Goal: Transaction & Acquisition: Purchase product/service

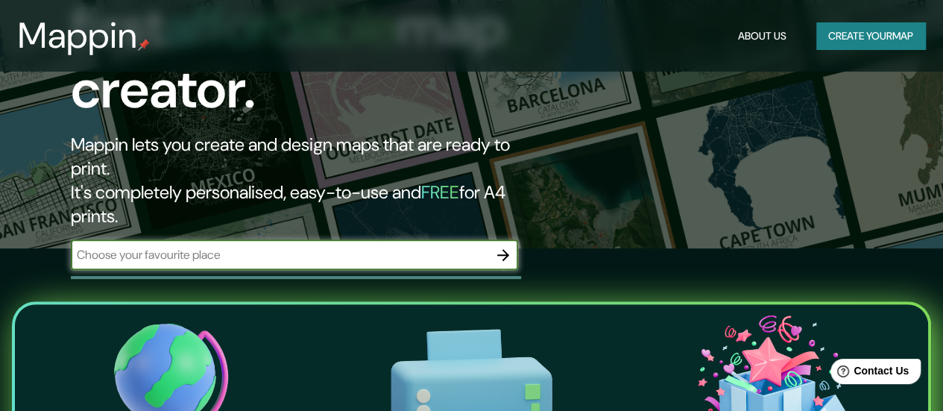
scroll to position [149, 0]
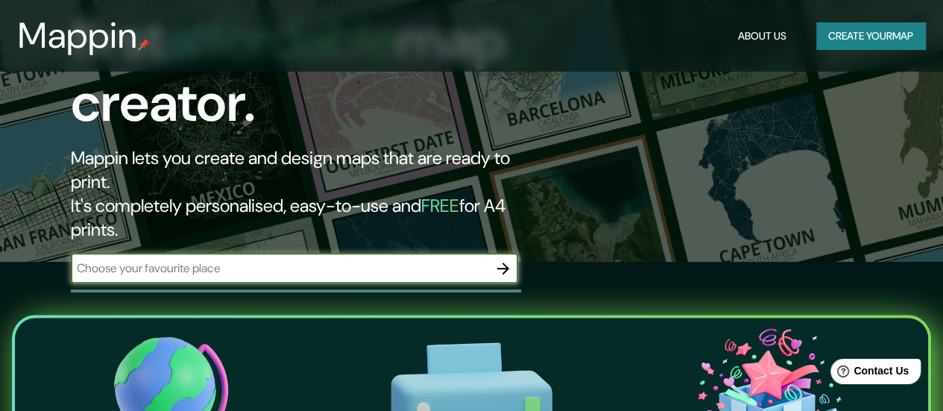
click at [839, 45] on button "Create your map" at bounding box center [871, 36] width 109 height 28
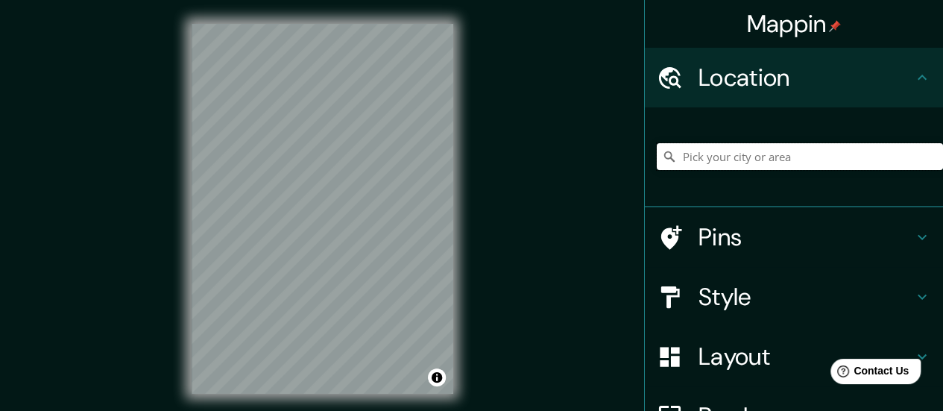
click at [764, 161] on input "Pick your city or area" at bounding box center [800, 156] width 286 height 27
click at [298, 180] on div at bounding box center [295, 178] width 12 height 12
click at [295, 174] on div at bounding box center [297, 177] width 12 height 12
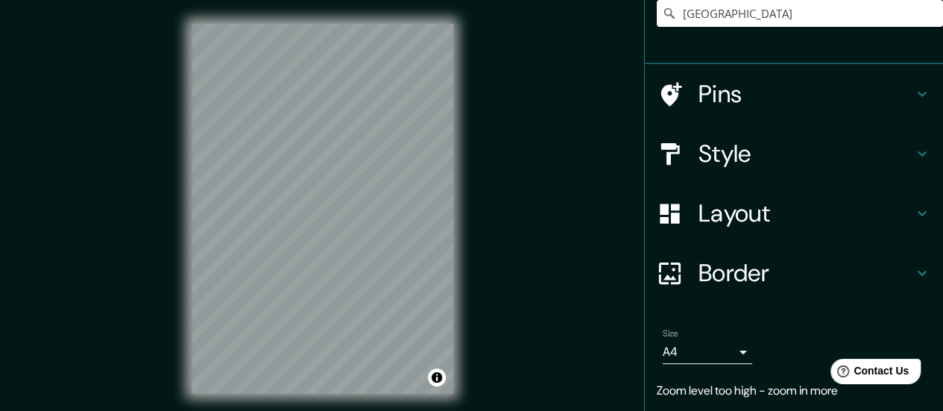
scroll to position [149, 0]
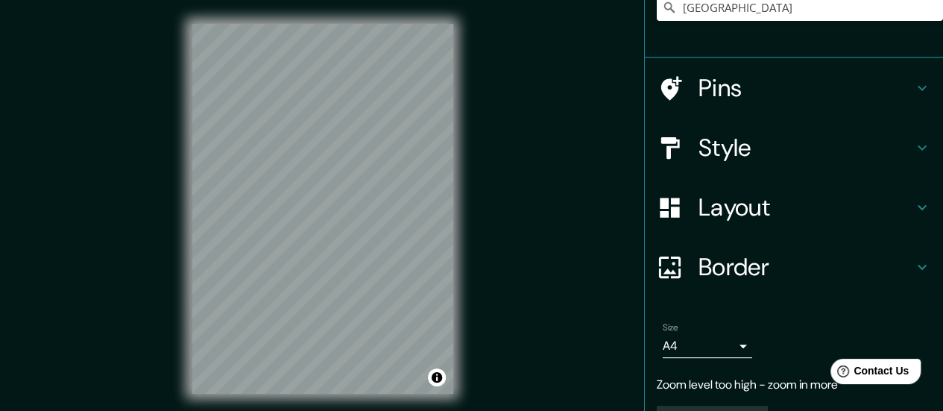
click at [780, 149] on h4 "Style" at bounding box center [806, 148] width 215 height 30
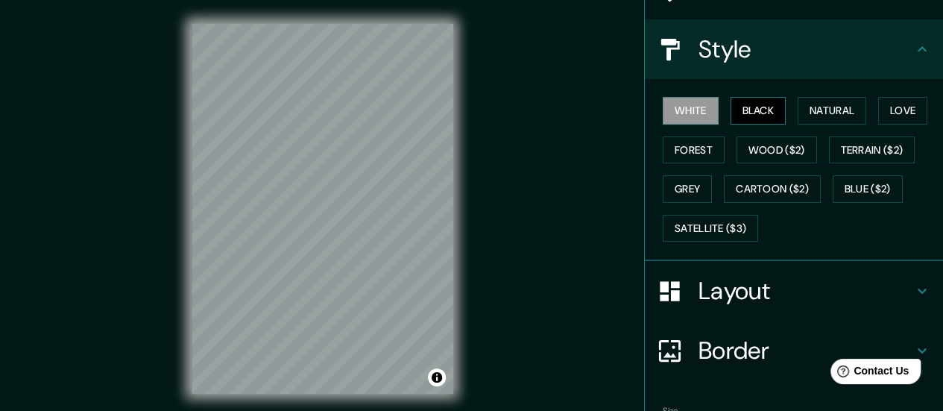
click at [761, 114] on button "Black" at bounding box center [759, 111] width 56 height 28
click at [825, 112] on button "Natural" at bounding box center [832, 111] width 69 height 28
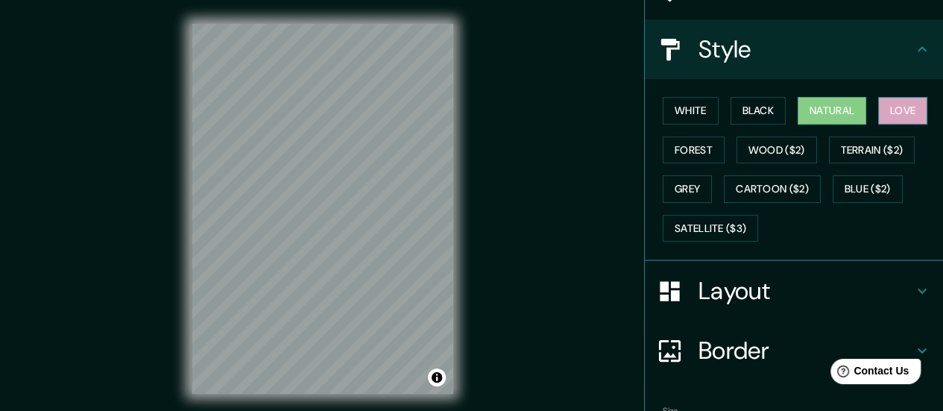
click at [882, 109] on button "Love" at bounding box center [902, 111] width 49 height 28
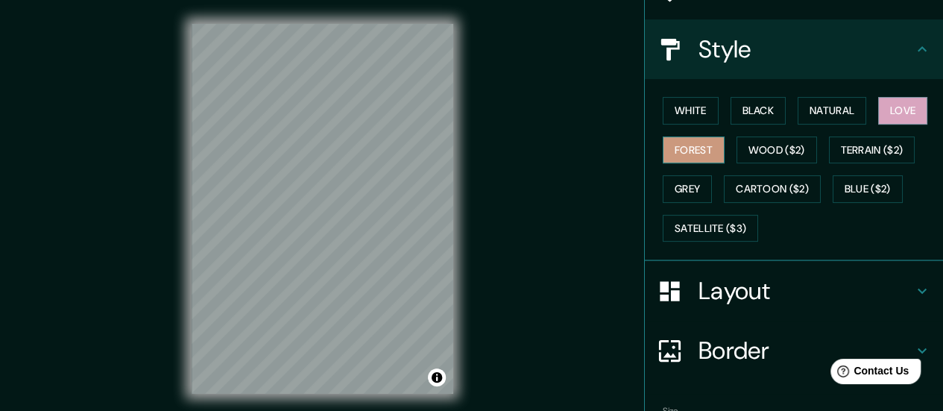
click at [686, 150] on button "Forest" at bounding box center [694, 150] width 62 height 28
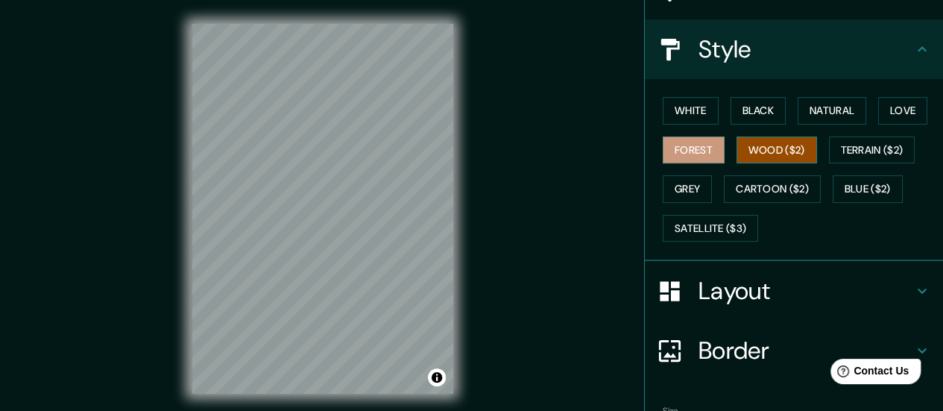
click at [760, 152] on button "Wood ($2)" at bounding box center [777, 150] width 81 height 28
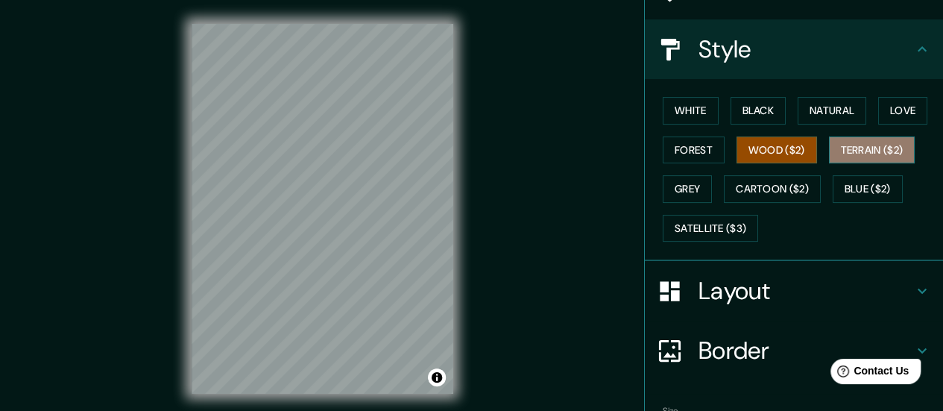
click at [834, 154] on button "Terrain ($2)" at bounding box center [872, 150] width 87 height 28
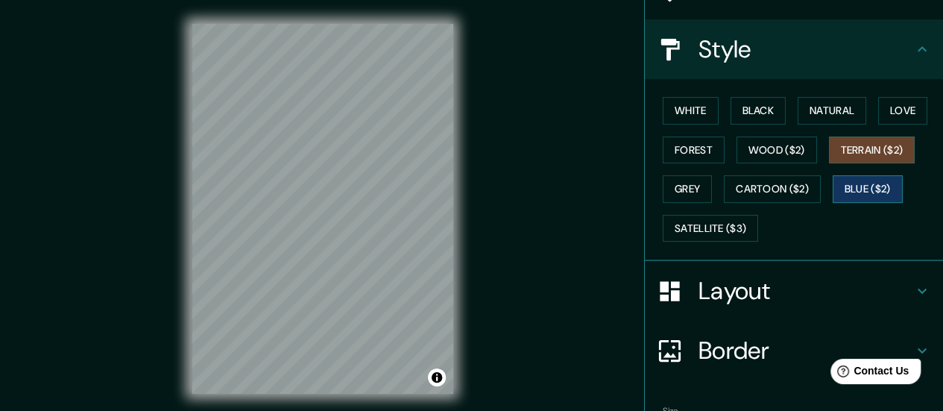
click at [855, 188] on button "Blue ($2)" at bounding box center [868, 189] width 70 height 28
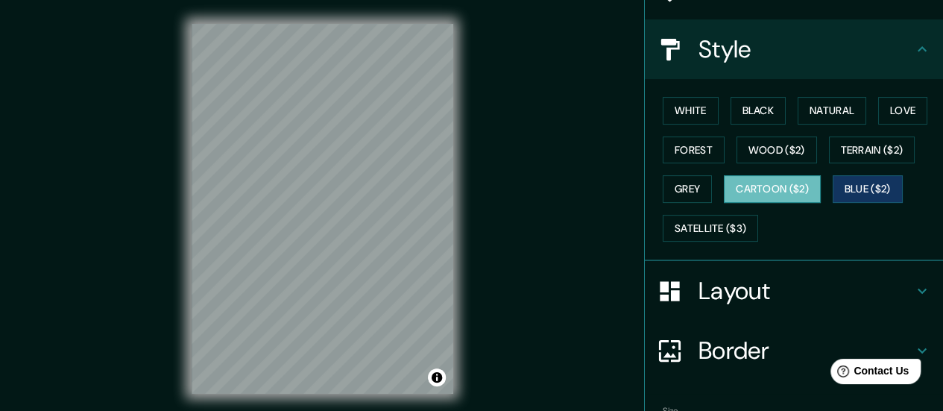
click at [788, 189] on button "Cartoon ($2)" at bounding box center [772, 189] width 97 height 28
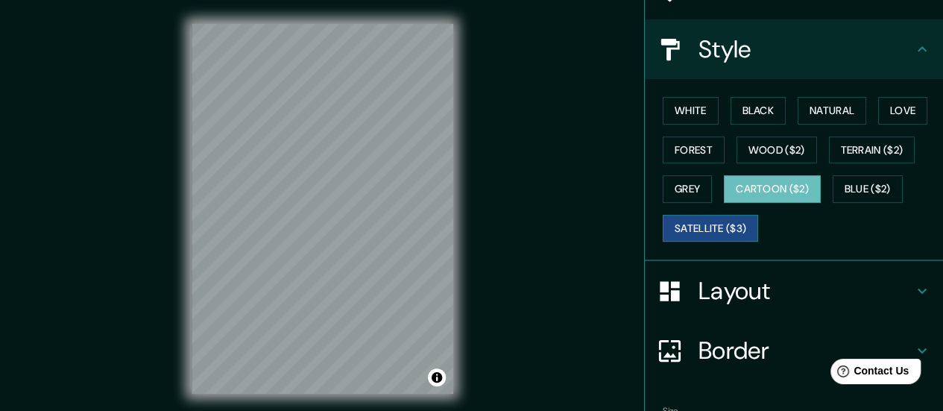
click at [702, 221] on button "Satellite ($3)" at bounding box center [710, 229] width 95 height 28
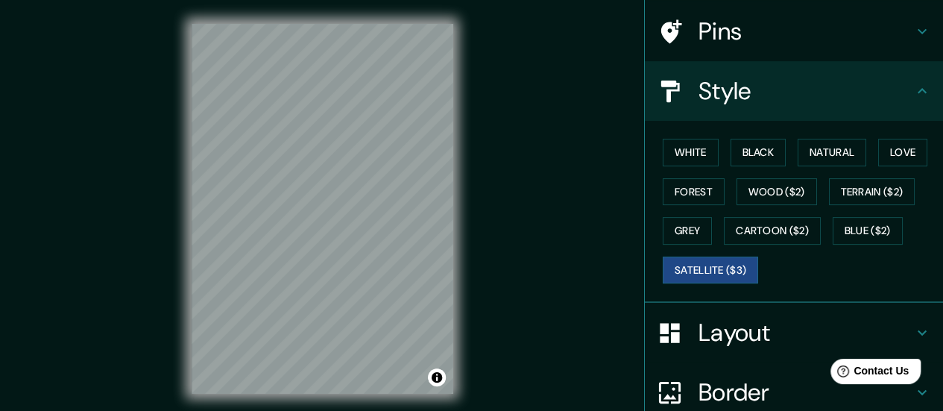
scroll to position [0, 0]
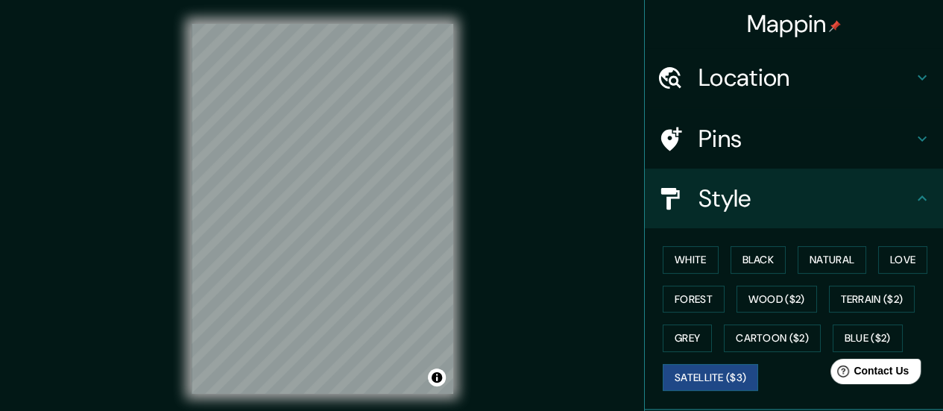
click at [749, 147] on h4 "Pins" at bounding box center [806, 139] width 215 height 30
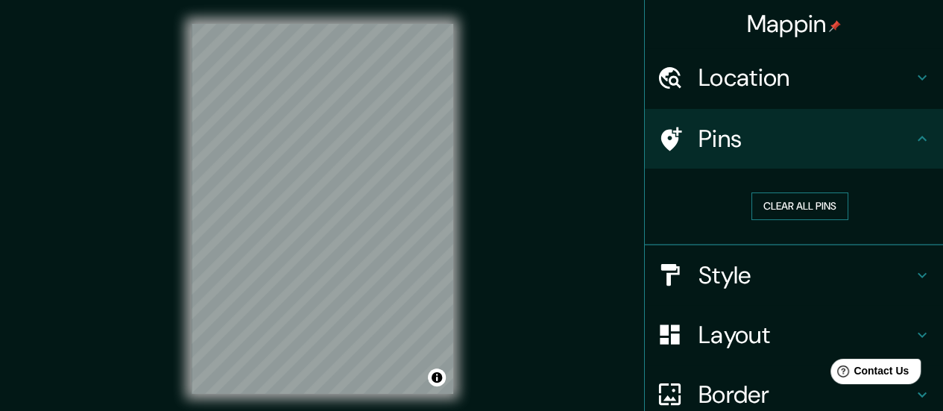
click at [765, 208] on button "Clear all pins" at bounding box center [800, 206] width 97 height 28
drag, startPoint x: 328, startPoint y: 224, endPoint x: 332, endPoint y: 208, distance: 16.8
click at [332, 208] on div at bounding box center [330, 209] width 12 height 12
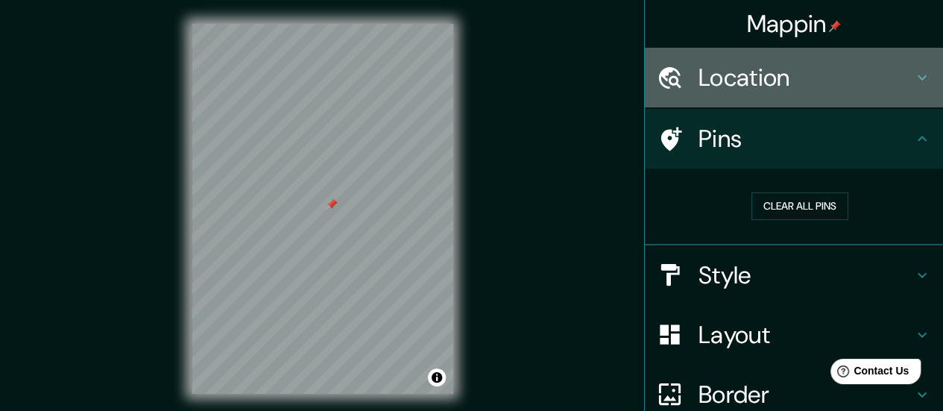
click at [775, 79] on h4 "Location" at bounding box center [806, 78] width 215 height 30
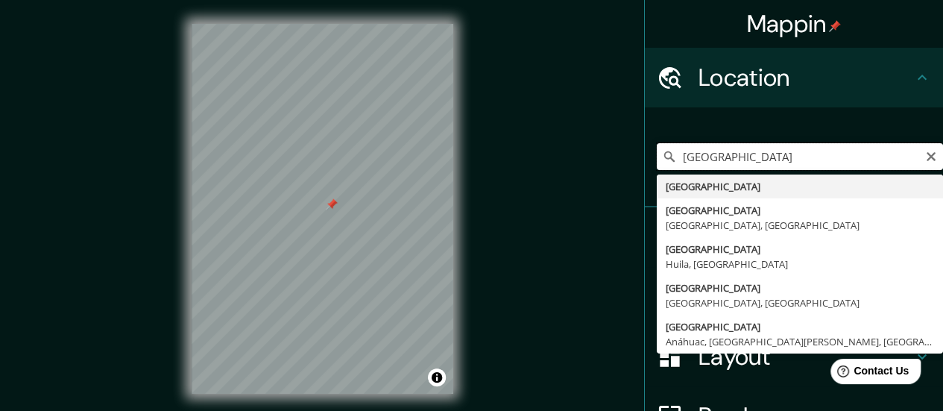
drag, startPoint x: 746, startPoint y: 150, endPoint x: 630, endPoint y: 151, distance: 115.6
click at [630, 151] on div "Mappin Location [GEOGRAPHIC_DATA] [GEOGRAPHIC_DATA] [GEOGRAPHIC_DATA] [GEOGRAPH…" at bounding box center [471, 220] width 943 height 441
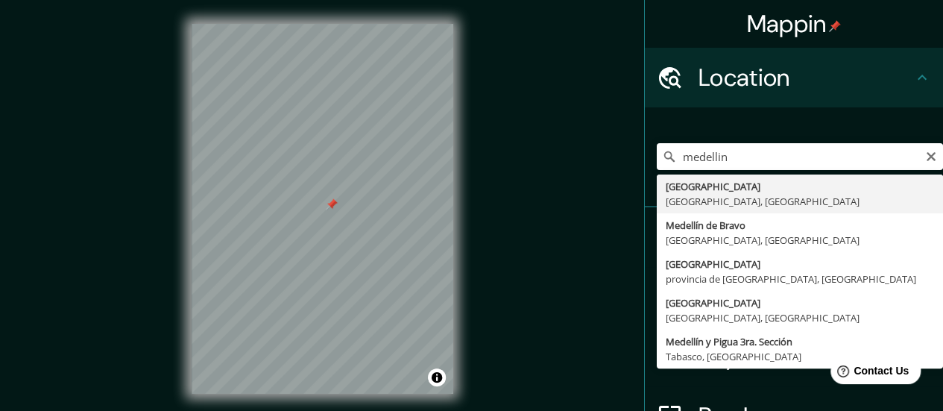
type input "Medellín de Bravo, [GEOGRAPHIC_DATA], [GEOGRAPHIC_DATA]"
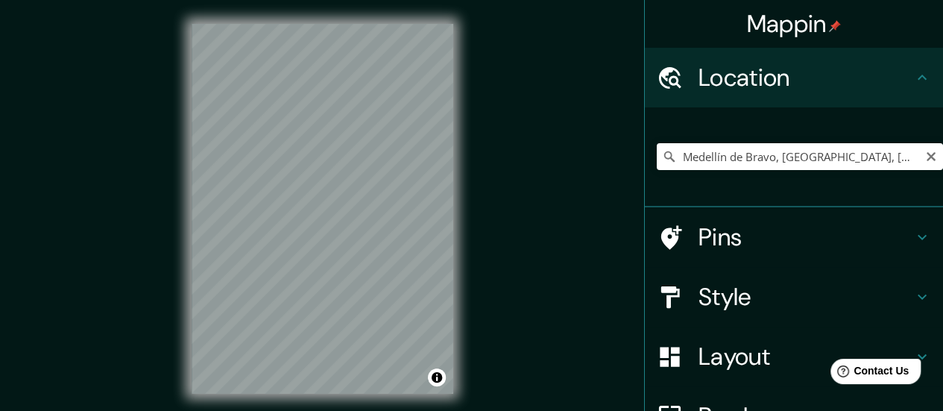
click at [925, 157] on icon "Clear" at bounding box center [931, 157] width 12 height 12
click at [868, 156] on input "Pick your city or area" at bounding box center [800, 156] width 286 height 27
type input "[GEOGRAPHIC_DATA], [GEOGRAPHIC_DATA], [GEOGRAPHIC_DATA]"
click at [298, 201] on div at bounding box center [295, 199] width 12 height 12
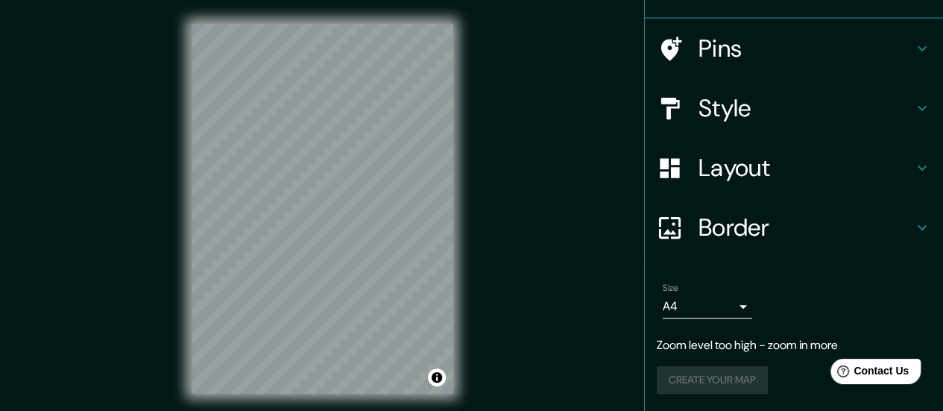
click at [779, 167] on h4 "Layout" at bounding box center [806, 168] width 215 height 30
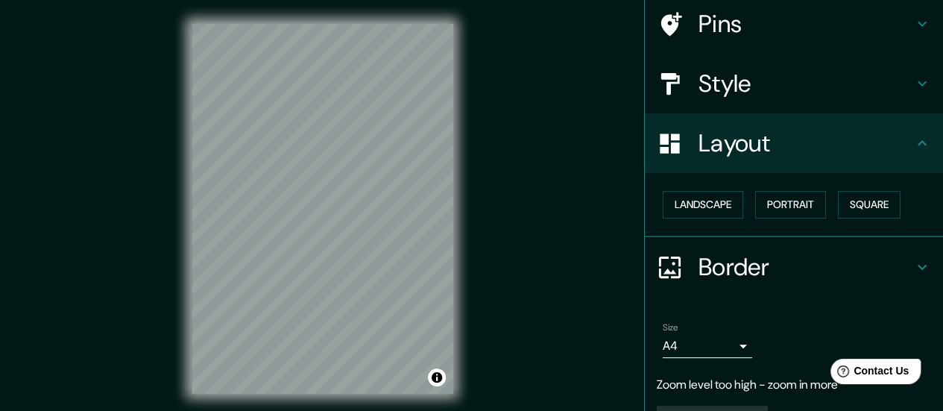
scroll to position [114, 0]
click at [699, 196] on button "Landscape" at bounding box center [703, 206] width 81 height 28
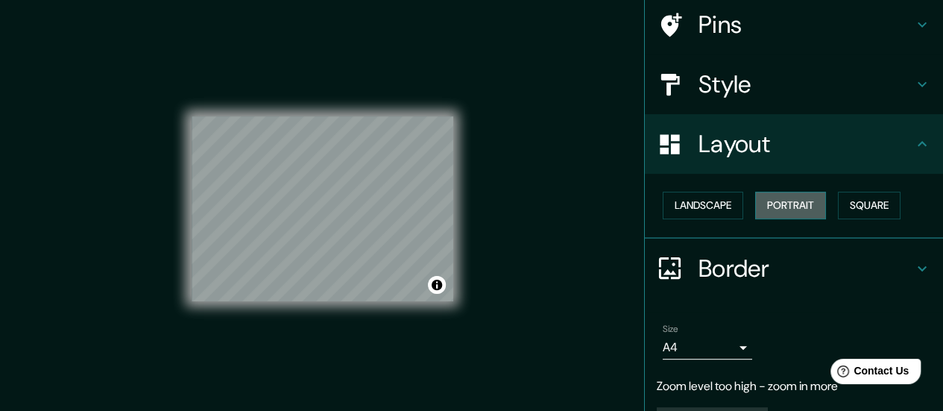
click at [759, 199] on button "Portrait" at bounding box center [790, 206] width 71 height 28
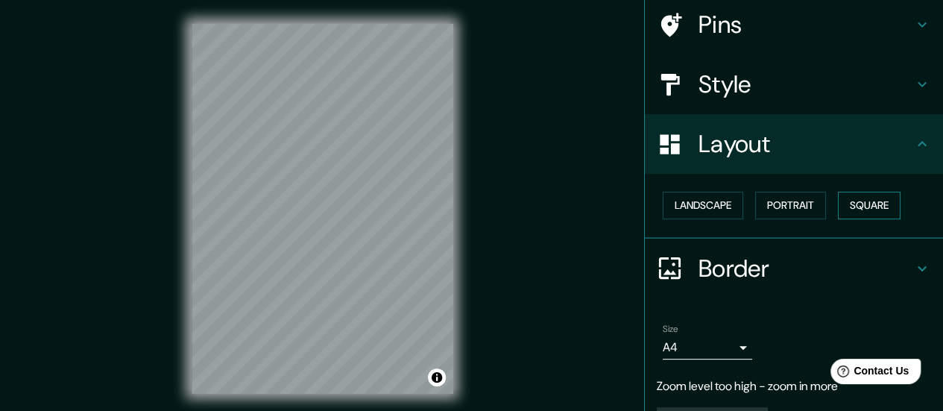
click at [845, 204] on button "Square" at bounding box center [869, 206] width 63 height 28
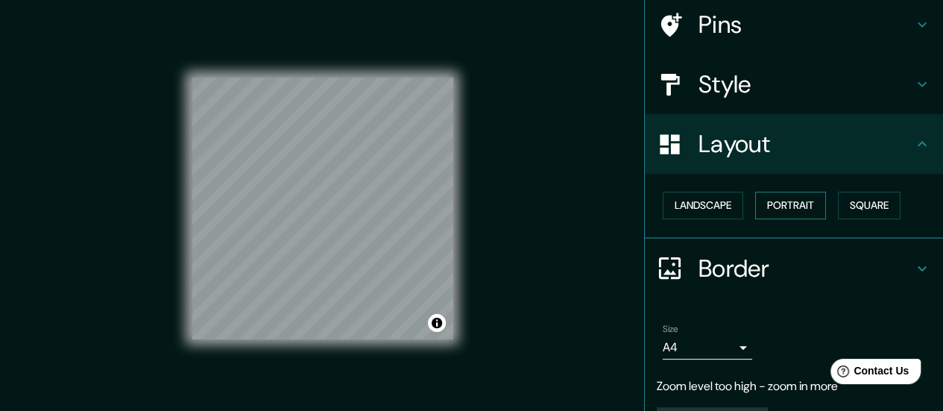
click at [772, 206] on button "Portrait" at bounding box center [790, 206] width 71 height 28
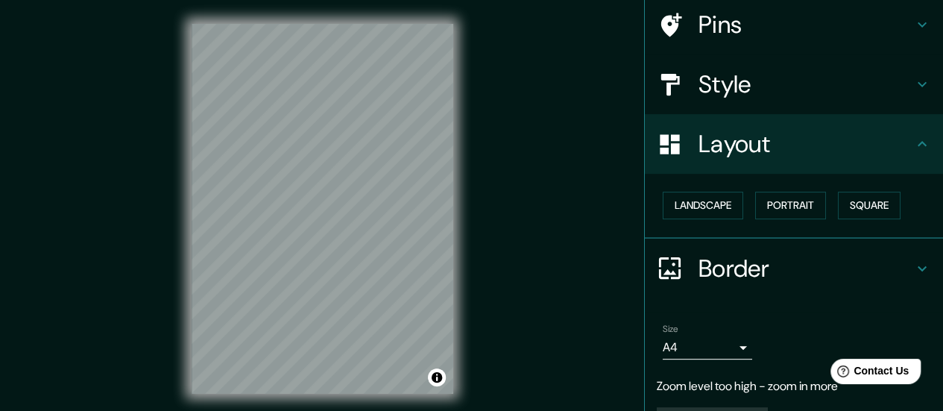
click at [806, 260] on h4 "Border" at bounding box center [806, 269] width 215 height 30
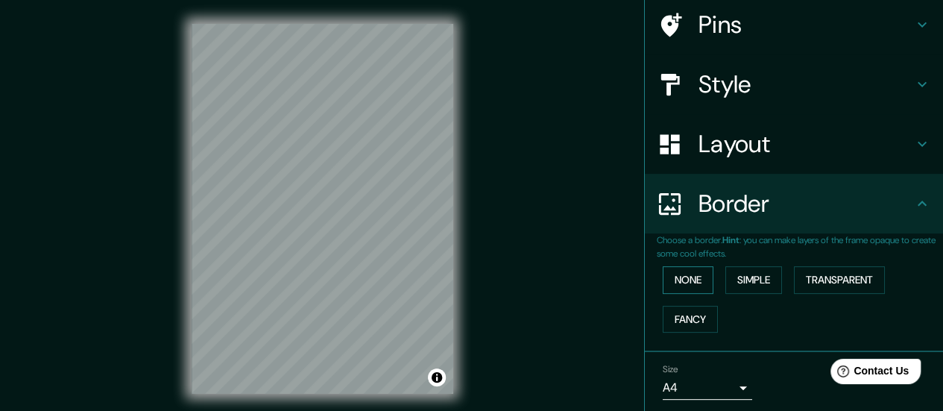
click at [692, 272] on button "None" at bounding box center [688, 280] width 51 height 28
click at [751, 283] on button "Simple" at bounding box center [754, 280] width 57 height 28
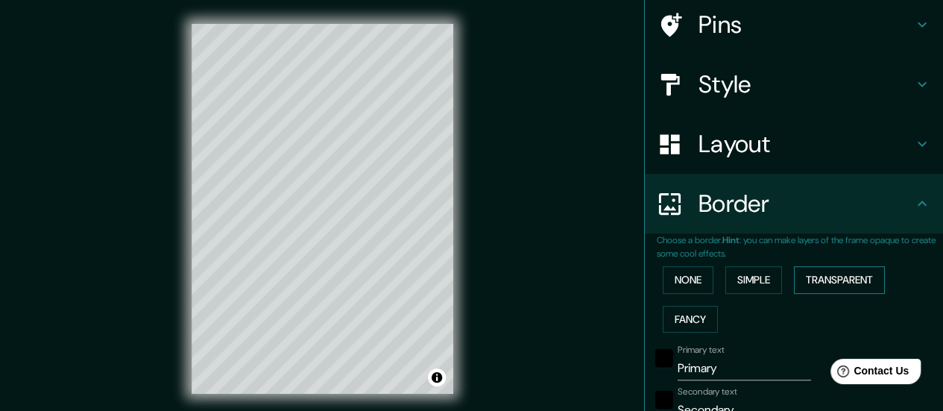
click at [811, 281] on button "Transparent" at bounding box center [839, 280] width 91 height 28
click at [687, 310] on button "Fancy" at bounding box center [690, 320] width 55 height 28
click at [688, 286] on button "None" at bounding box center [688, 280] width 51 height 28
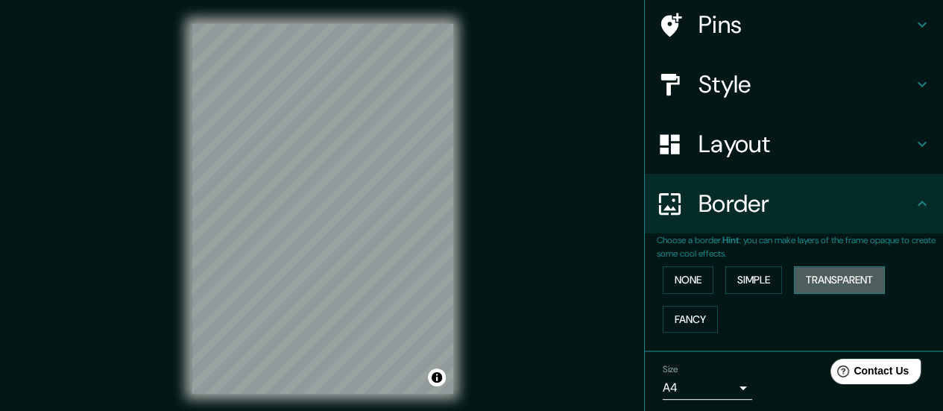
click at [814, 281] on button "Transparent" at bounding box center [839, 280] width 91 height 28
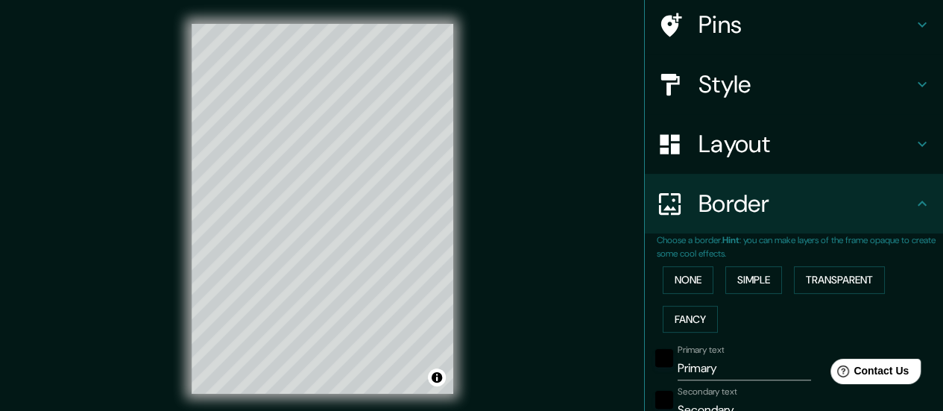
scroll to position [263, 0]
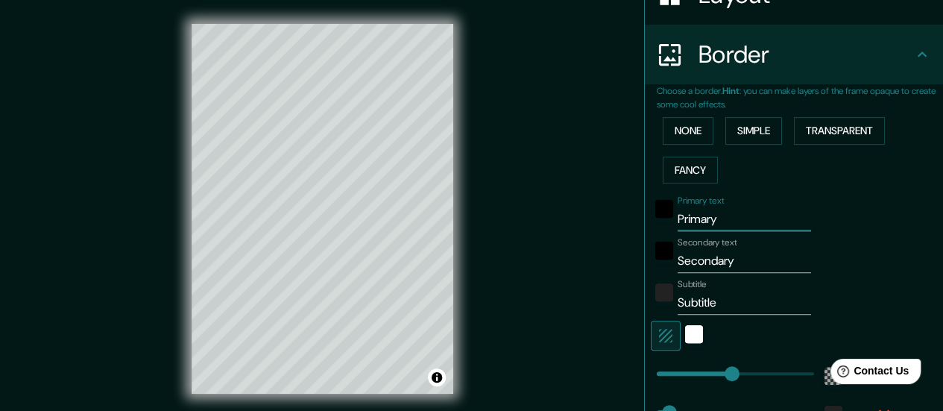
drag, startPoint x: 720, startPoint y: 220, endPoint x: 664, endPoint y: 220, distance: 55.9
click at [664, 220] on div "Primary text Primary" at bounding box center [773, 213] width 245 height 36
type input "168"
type input "28"
type input "Primary"
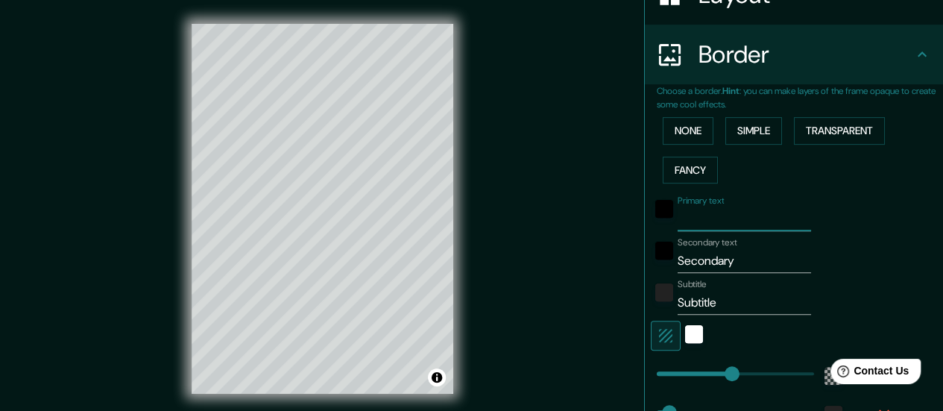
type input "168"
type input "28"
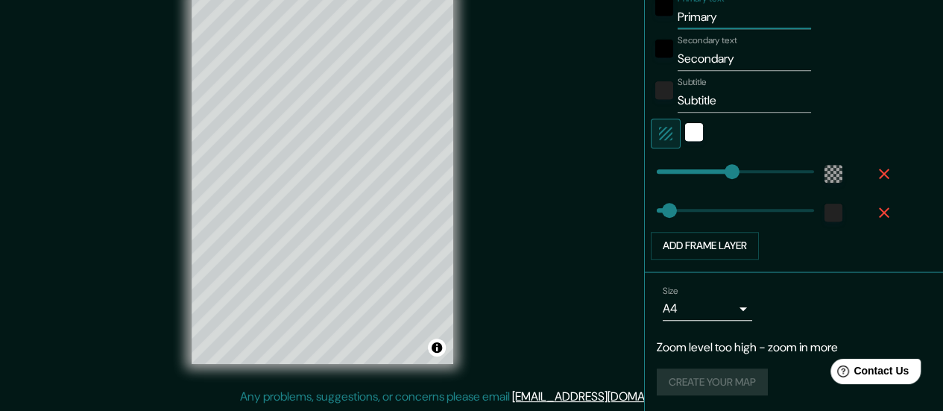
scroll to position [0, 0]
